Goal: Information Seeking & Learning: Learn about a topic

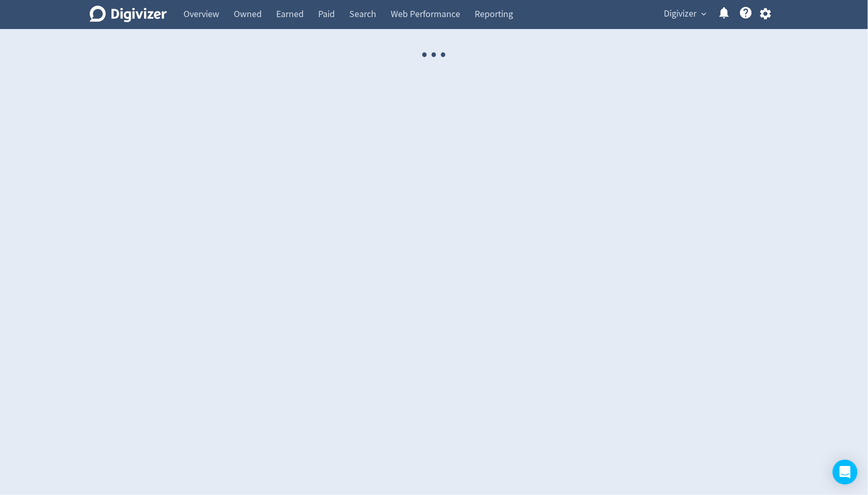
select select "USER"
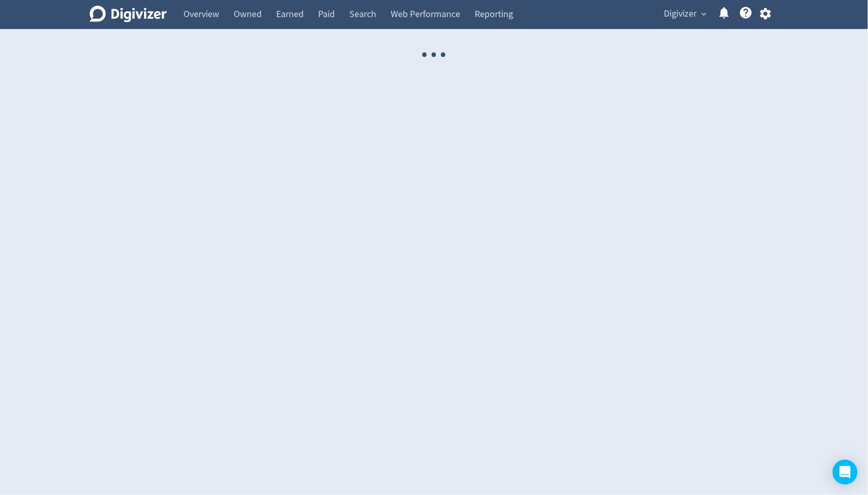
select select "USER"
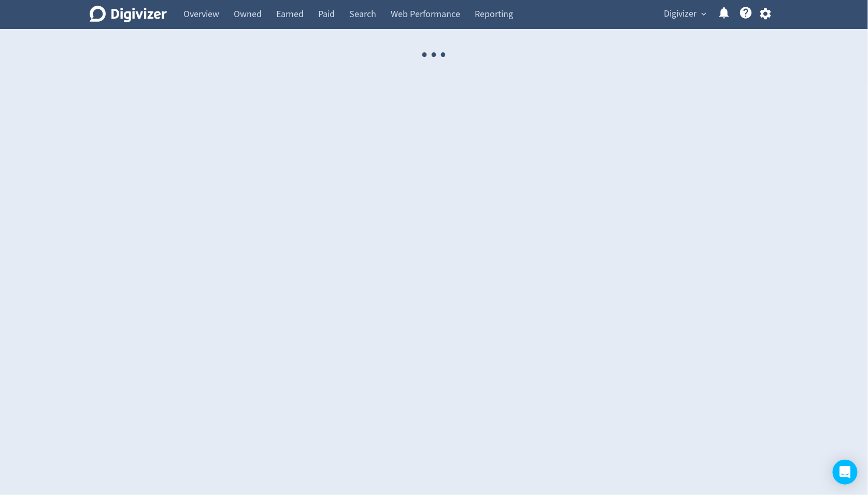
select select "USER"
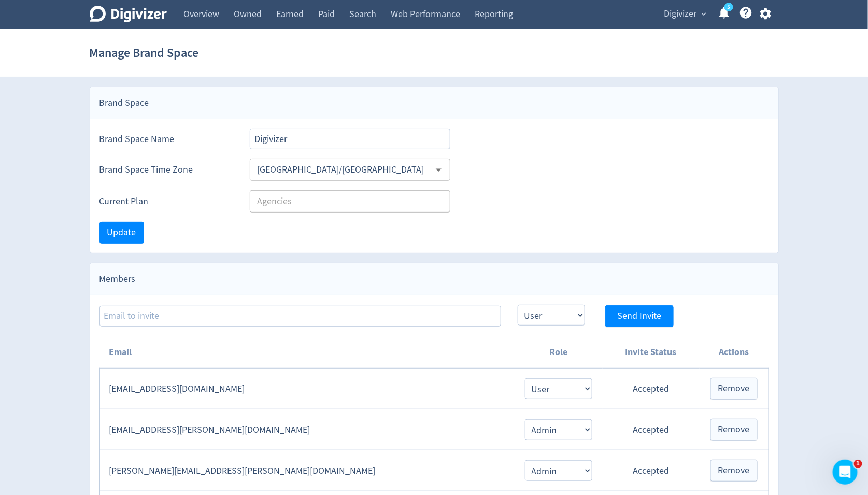
click at [672, 16] on span "Digivizer" at bounding box center [681, 14] width 33 height 17
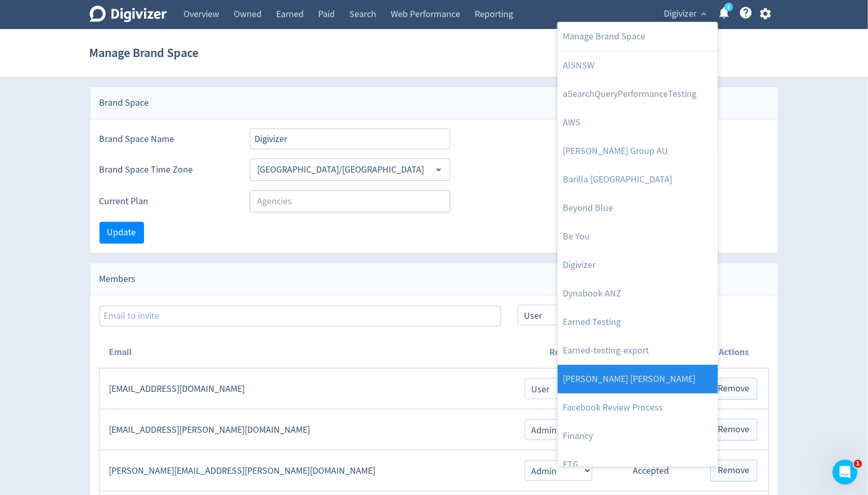
click at [675, 374] on link "[PERSON_NAME] [PERSON_NAME]" at bounding box center [638, 379] width 160 height 29
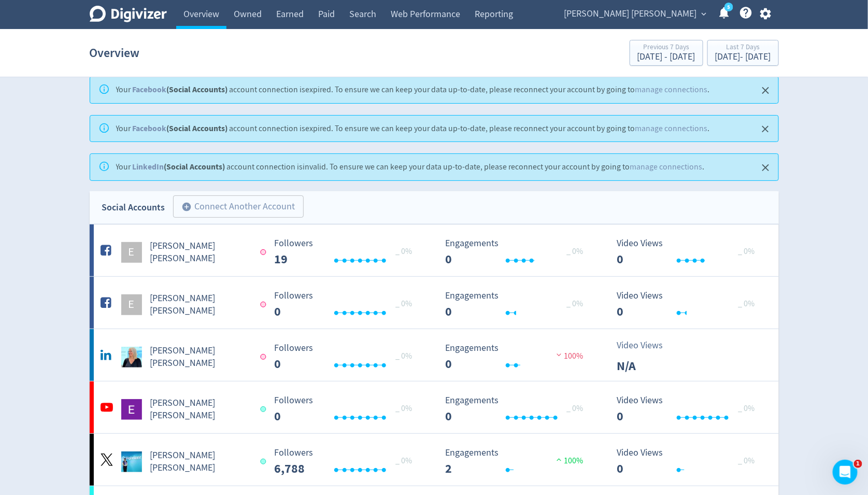
scroll to position [13, 0]
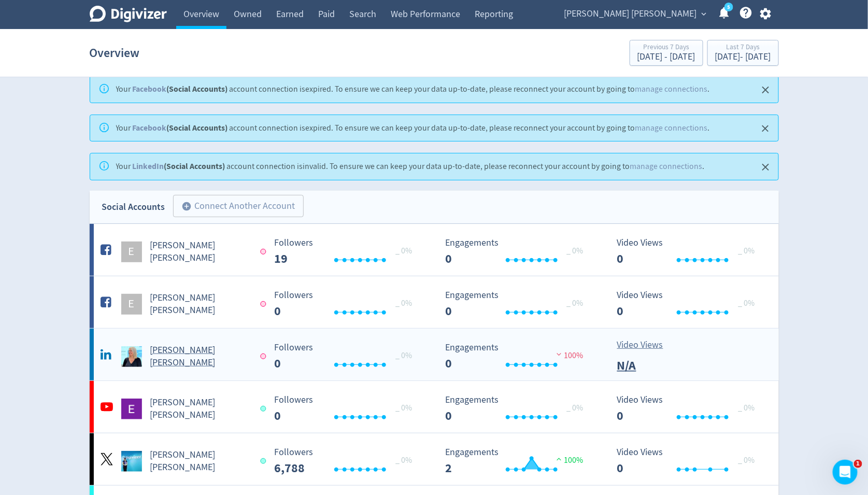
click at [166, 362] on div "[PERSON_NAME] [PERSON_NAME]" at bounding box center [181, 356] width 167 height 25
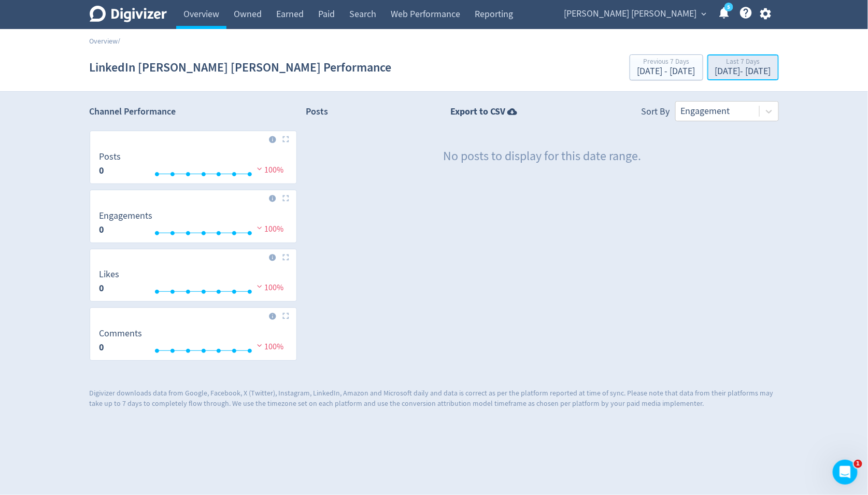
click at [732, 70] on div "[DATE] - [DATE]" at bounding box center [743, 71] width 56 height 9
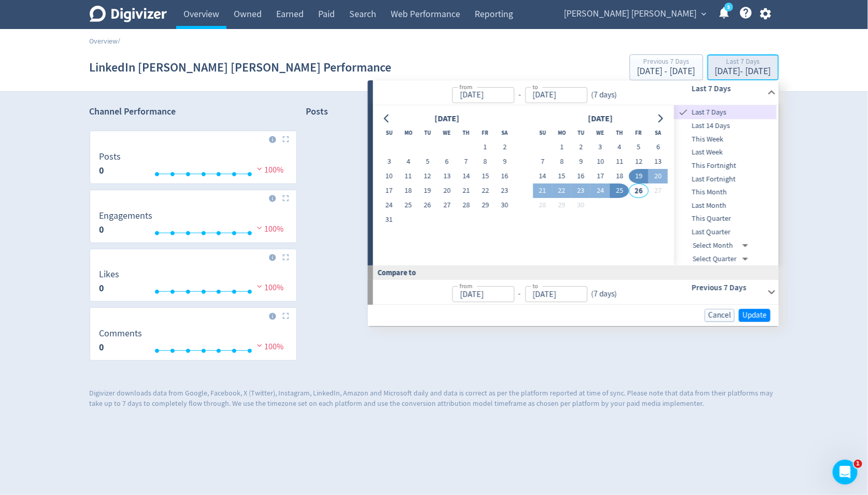
type input "[DATE]"
click at [716, 233] on span "Last Quarter" at bounding box center [725, 232] width 103 height 11
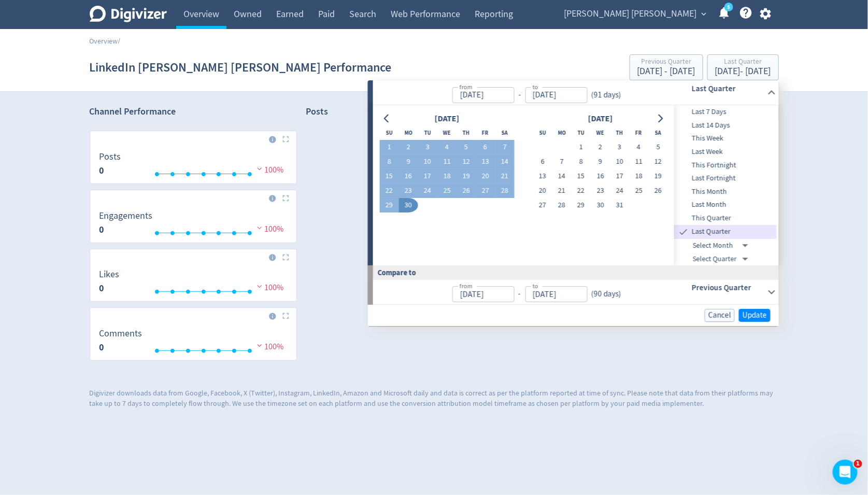
type input "[DATE]"
click at [761, 318] on span "Update" at bounding box center [755, 316] width 24 height 8
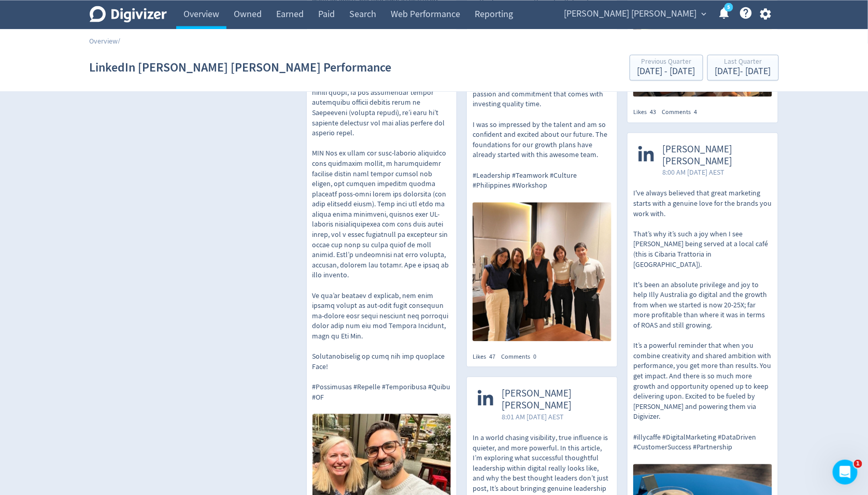
scroll to position [816, 0]
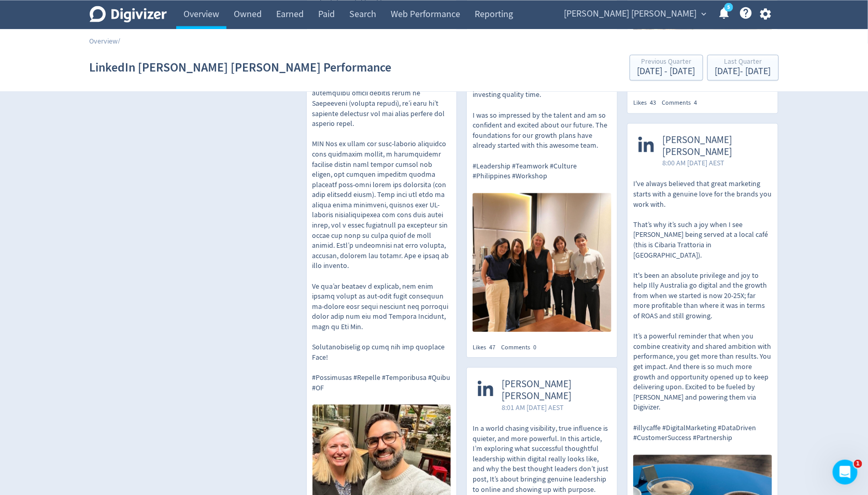
click at [434, 435] on div at bounding box center [382, 457] width 150 height 116
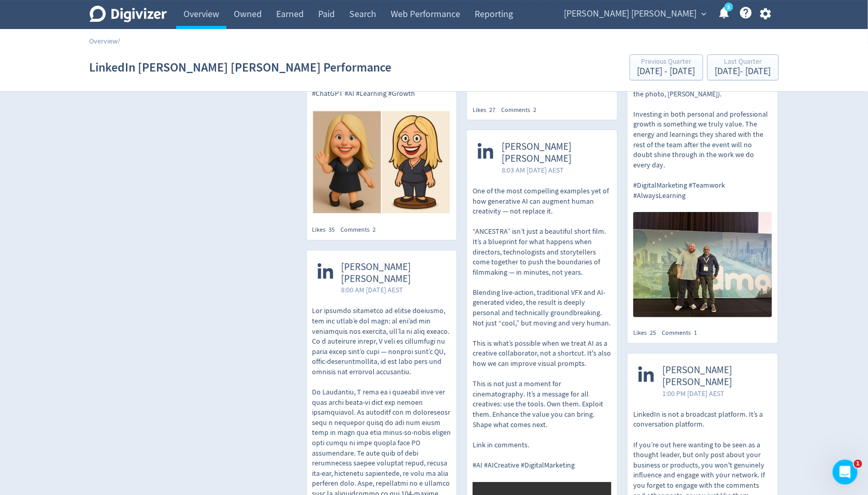
scroll to position [1550, 0]
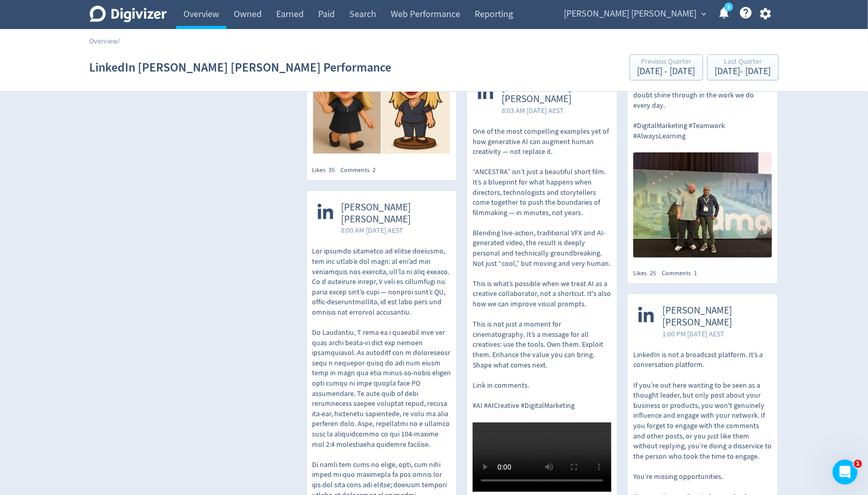
click at [561, 200] on p "One of the most compelling examples yet of how generative AI can augment human …" at bounding box center [542, 268] width 139 height 285
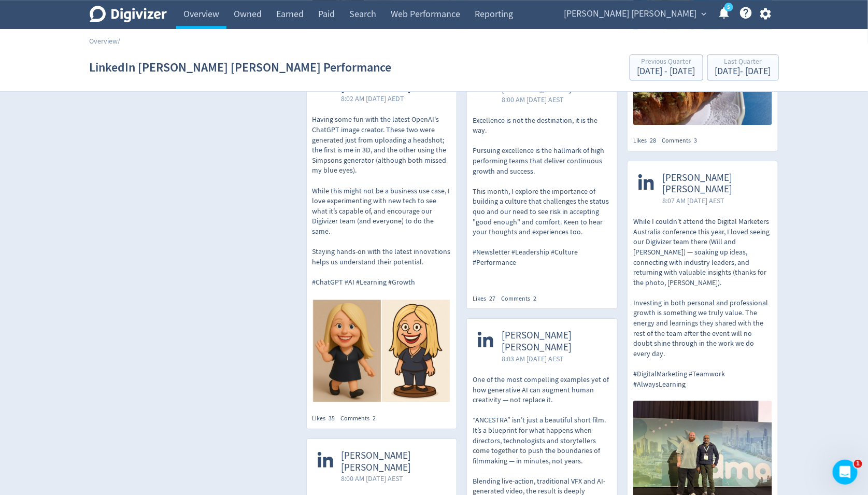
scroll to position [1221, 0]
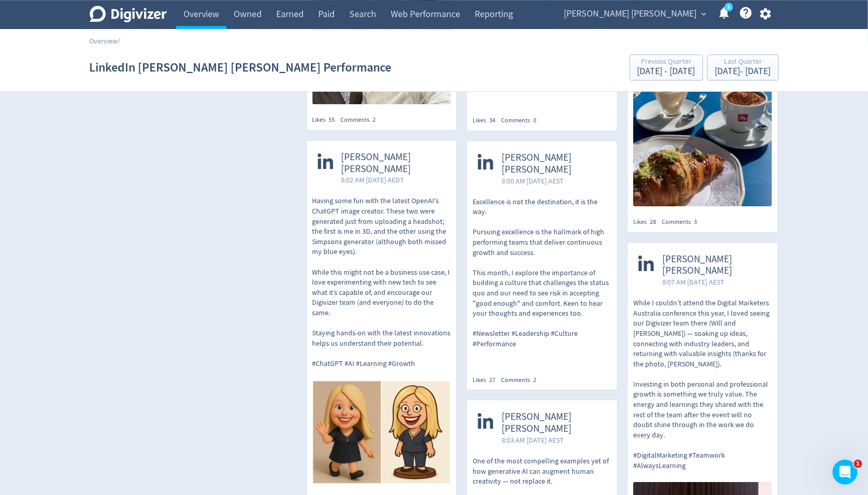
click at [690, 16] on span "[PERSON_NAME] [PERSON_NAME]" at bounding box center [630, 14] width 133 height 17
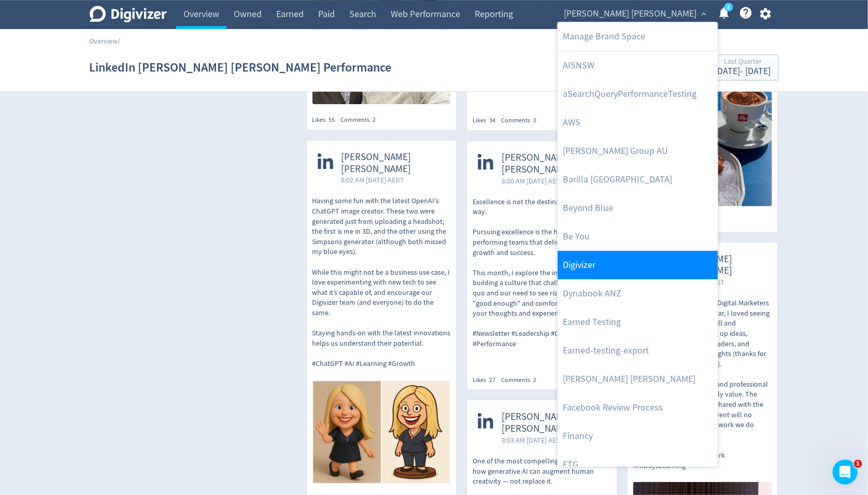
click at [646, 257] on link "Digivizer" at bounding box center [638, 265] width 160 height 29
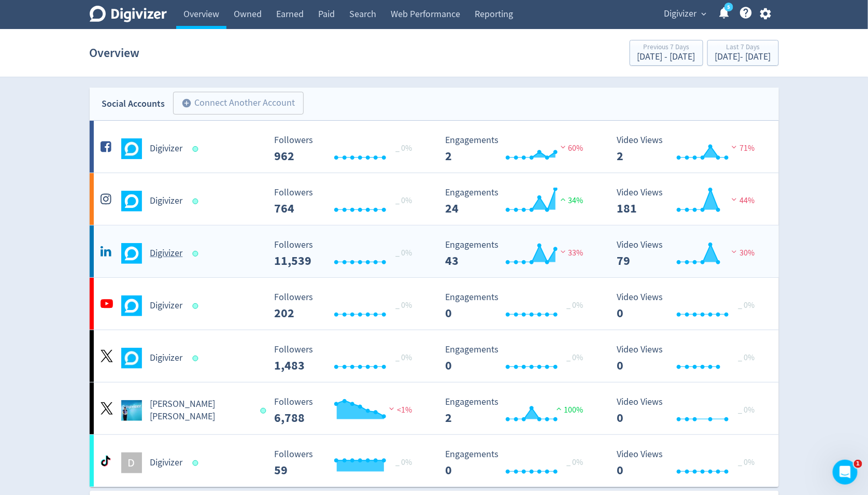
click at [185, 261] on div "Digivizer" at bounding box center [181, 253] width 167 height 21
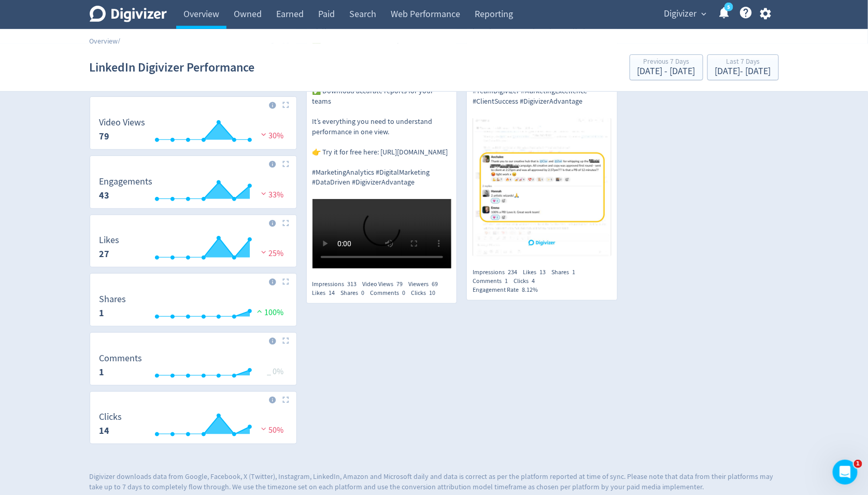
scroll to position [214, 0]
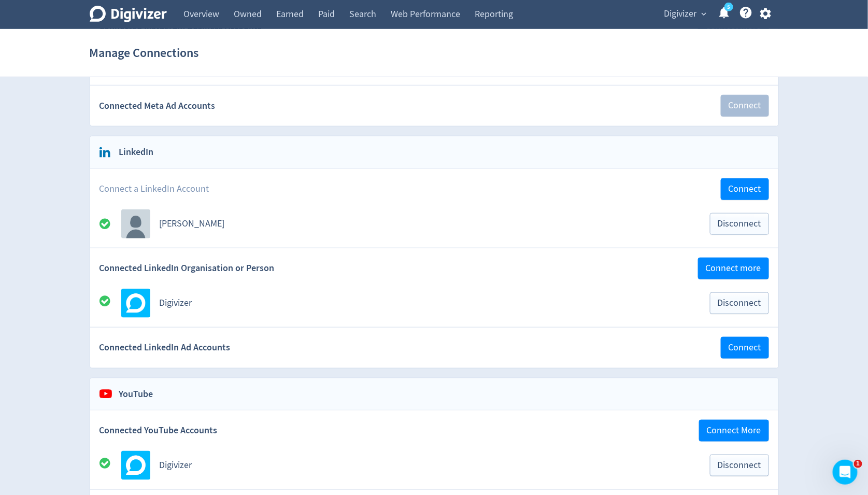
scroll to position [275, 0]
